Goal: Information Seeking & Learning: Find specific fact

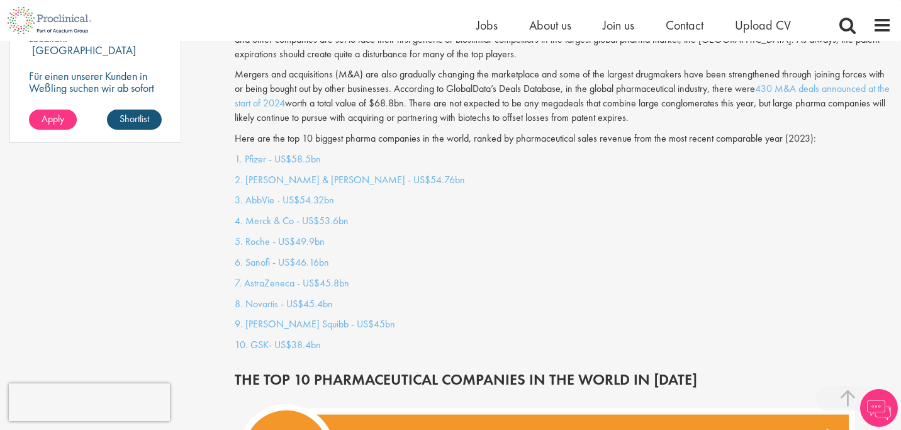
scroll to position [1055, 0]
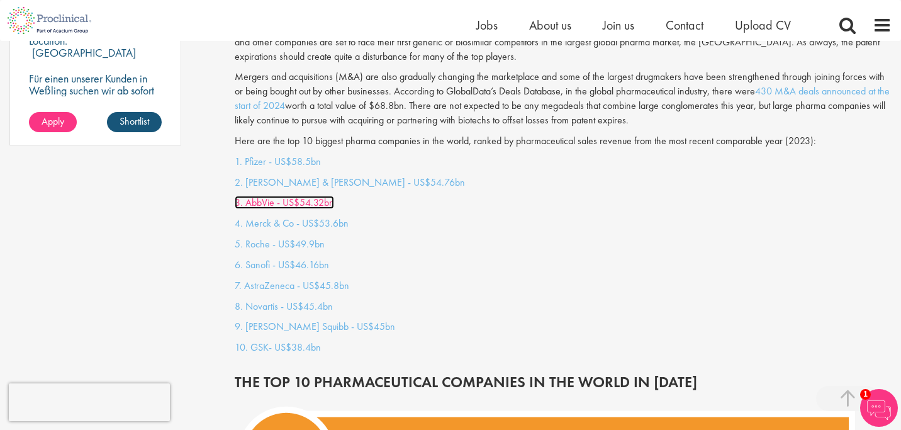
click at [311, 196] on link "3. AbbVie - US$54.32bn" at bounding box center [284, 202] width 99 height 13
click at [411, 237] on p "5. Roche - US$49.9bn" at bounding box center [563, 244] width 657 height 14
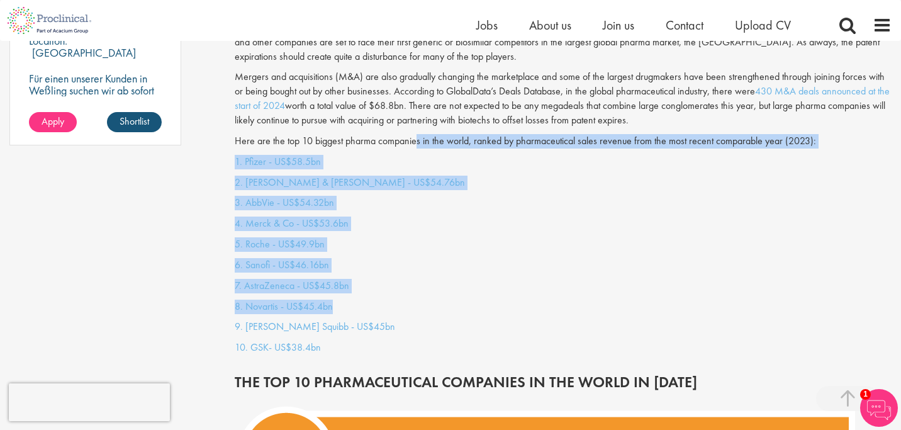
drag, startPoint x: 428, startPoint y: 297, endPoint x: 417, endPoint y: 123, distance: 174.5
click at [417, 134] on p "Here are the top 10 biggest pharma companies in the world, ranked by pharmaceut…" at bounding box center [563, 141] width 657 height 14
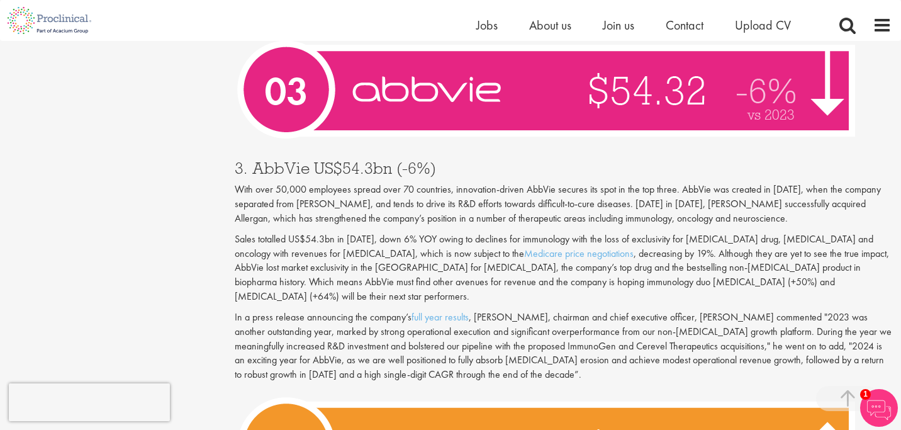
scroll to position [3799, 0]
